Goal: Find specific page/section: Find specific page/section

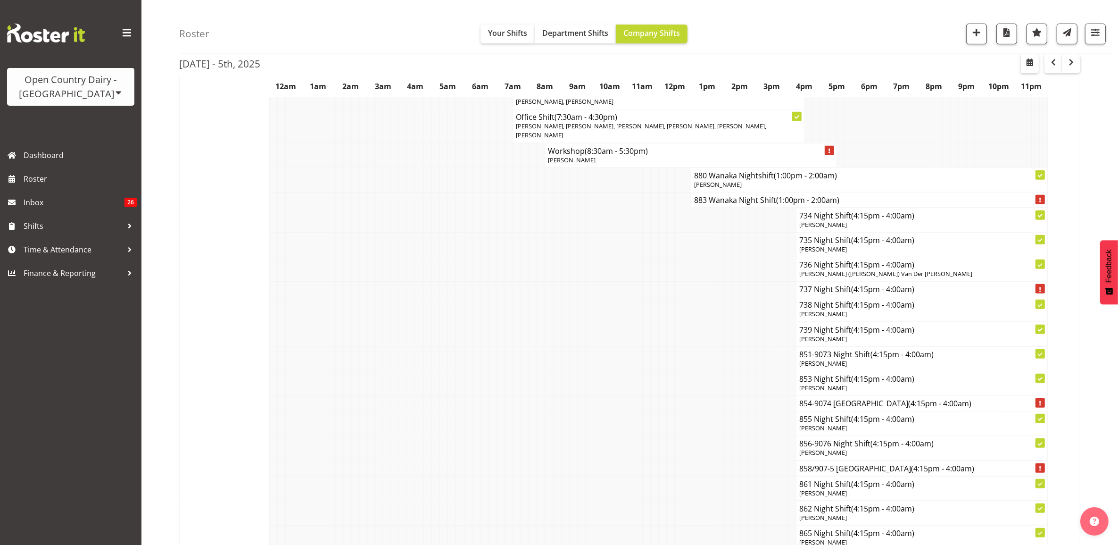
scroll to position [4603, 0]
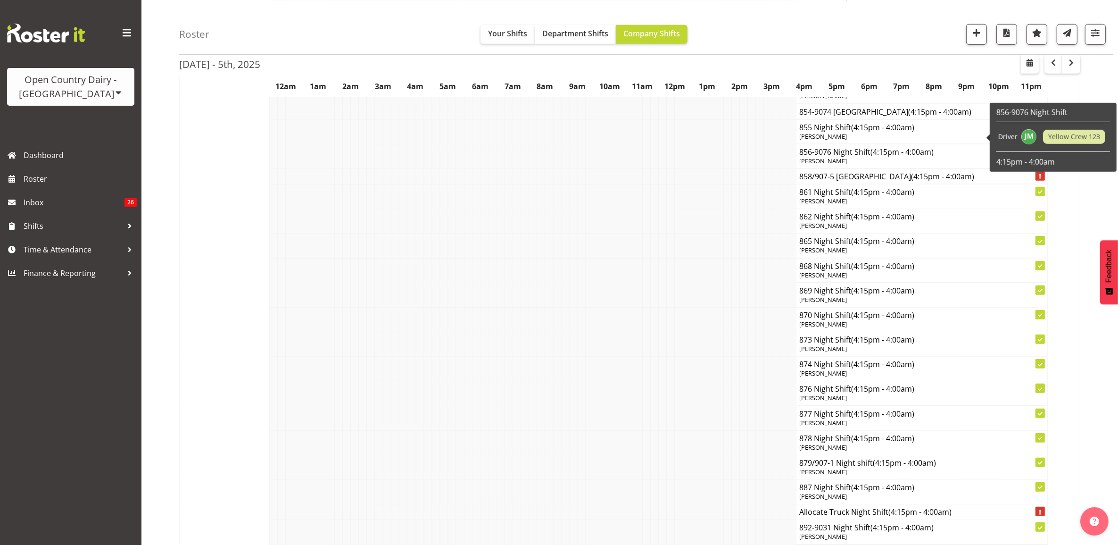
scroll to position [5306, 0]
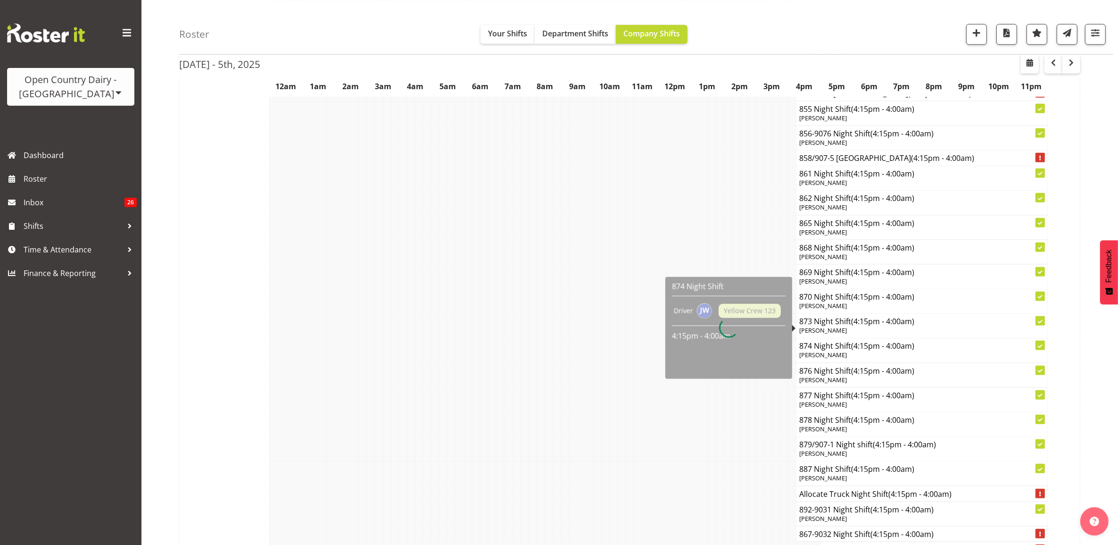
scroll to position [5424, 0]
